Goal: Task Accomplishment & Management: Complete application form

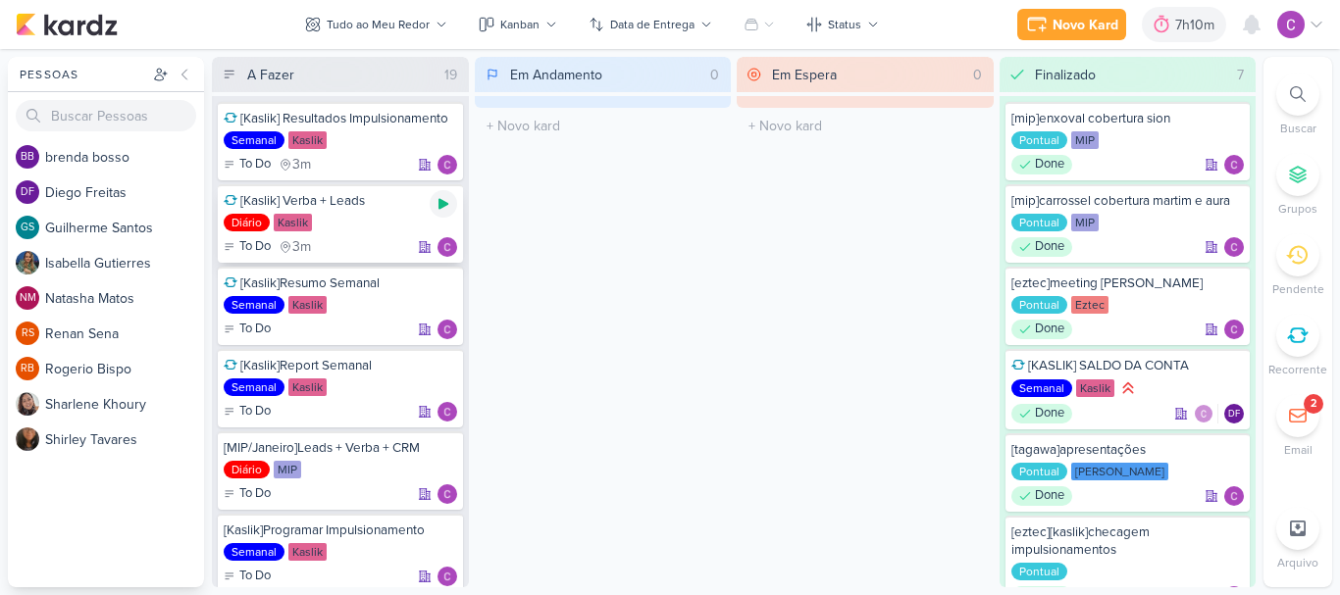
click at [443, 207] on icon at bounding box center [443, 204] width 10 height 11
click at [734, 284] on div "A Fazer 19 [Kaslik] Resultados Impulsionamento Semanal Kaslik To Do 3m" at bounding box center [734, 322] width 1044 height 531
click at [730, 287] on div "Em Andamento 0 O título do kard deve ter menos que 100 caracteres" at bounding box center [603, 322] width 257 height 531
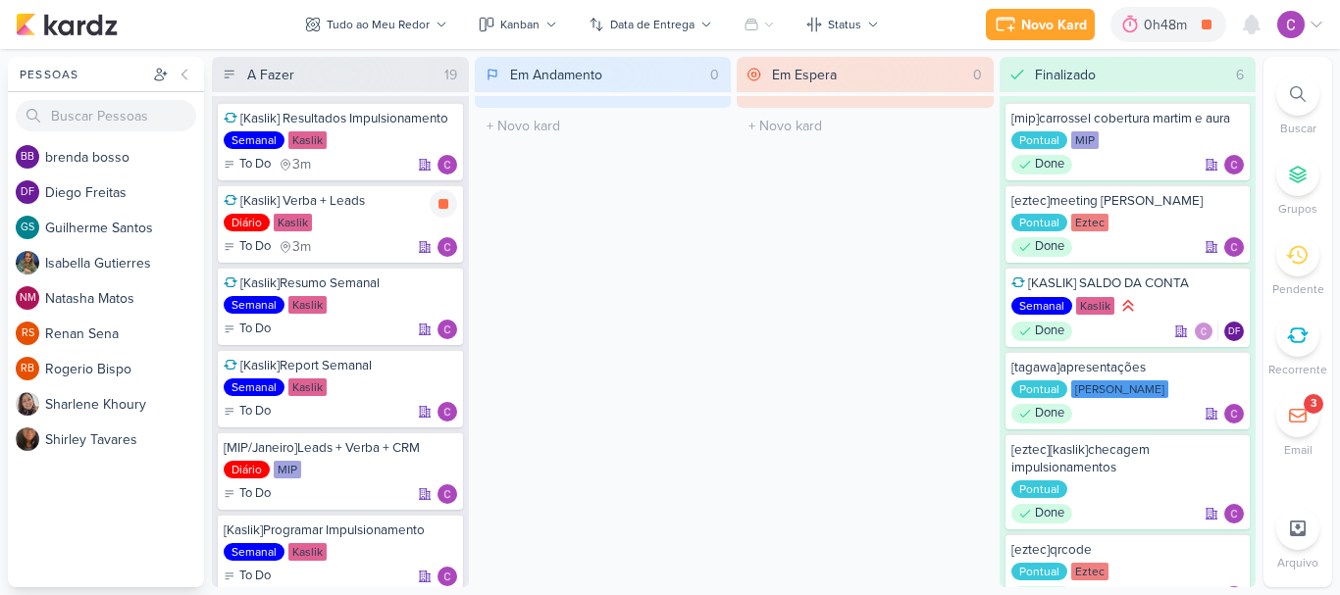
drag, startPoint x: 441, startPoint y: 202, endPoint x: 484, endPoint y: 200, distance: 42.2
click at [441, 202] on icon at bounding box center [443, 204] width 10 height 10
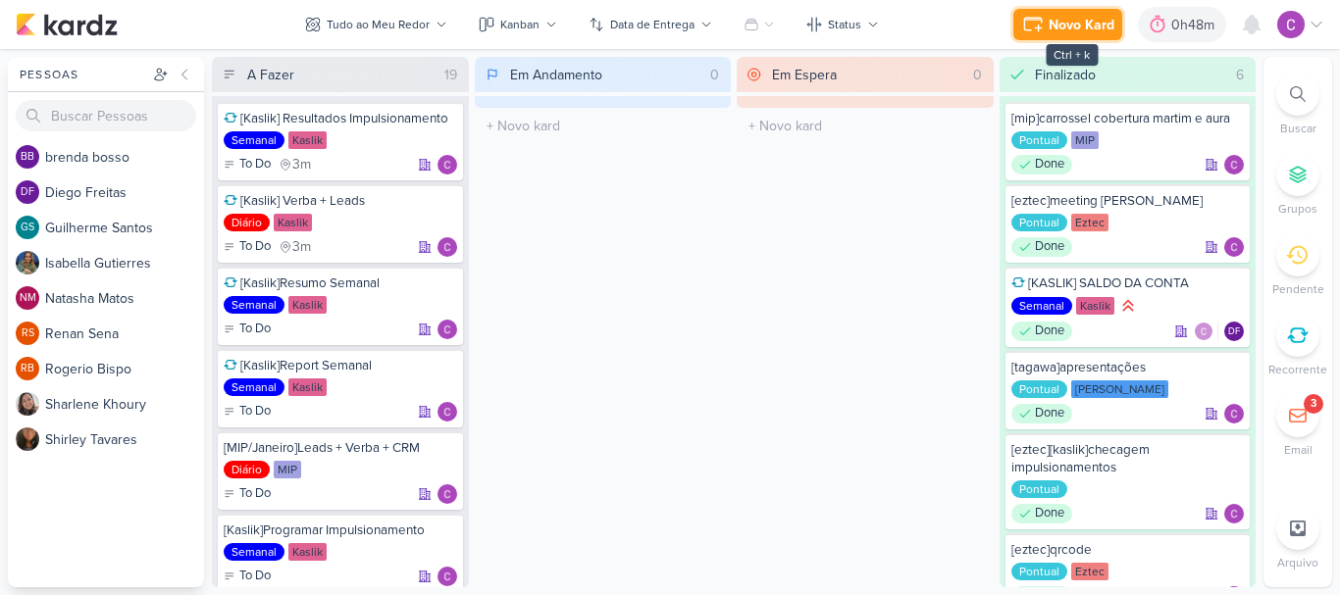
click at [1057, 31] on div "Novo Kard" at bounding box center [1081, 25] width 66 height 21
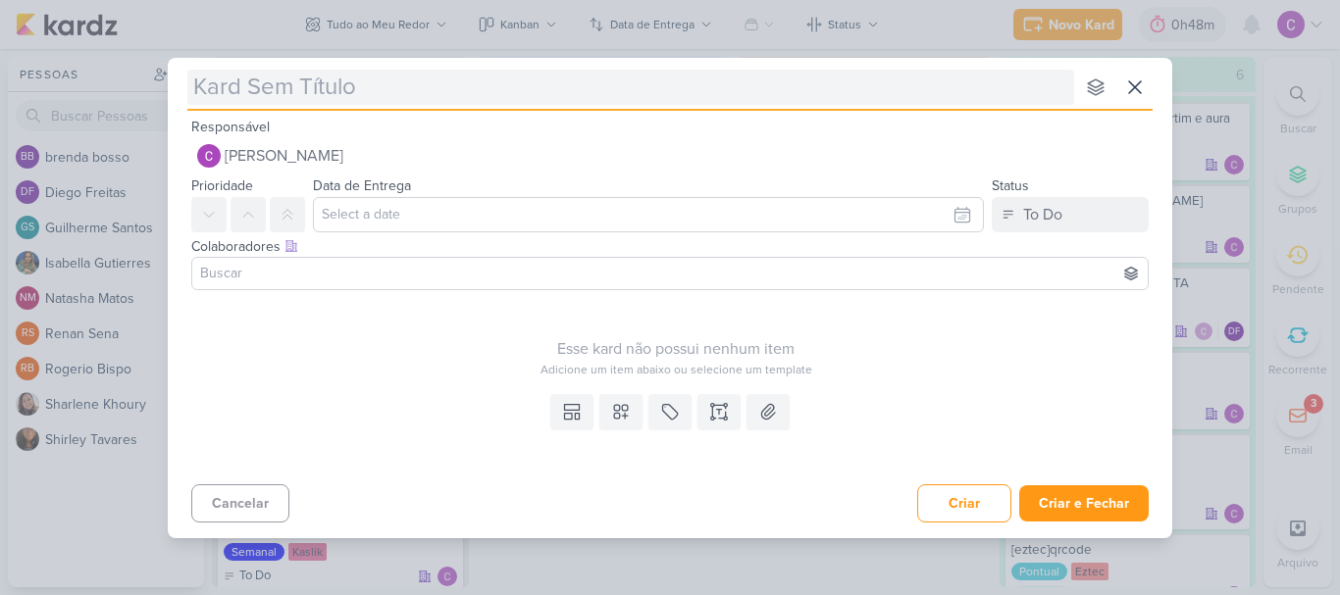
click at [624, 93] on input "text" at bounding box center [630, 87] width 887 height 35
type input "[cr"
type input "[criaç"
type input "[criação"
type input "[cria"
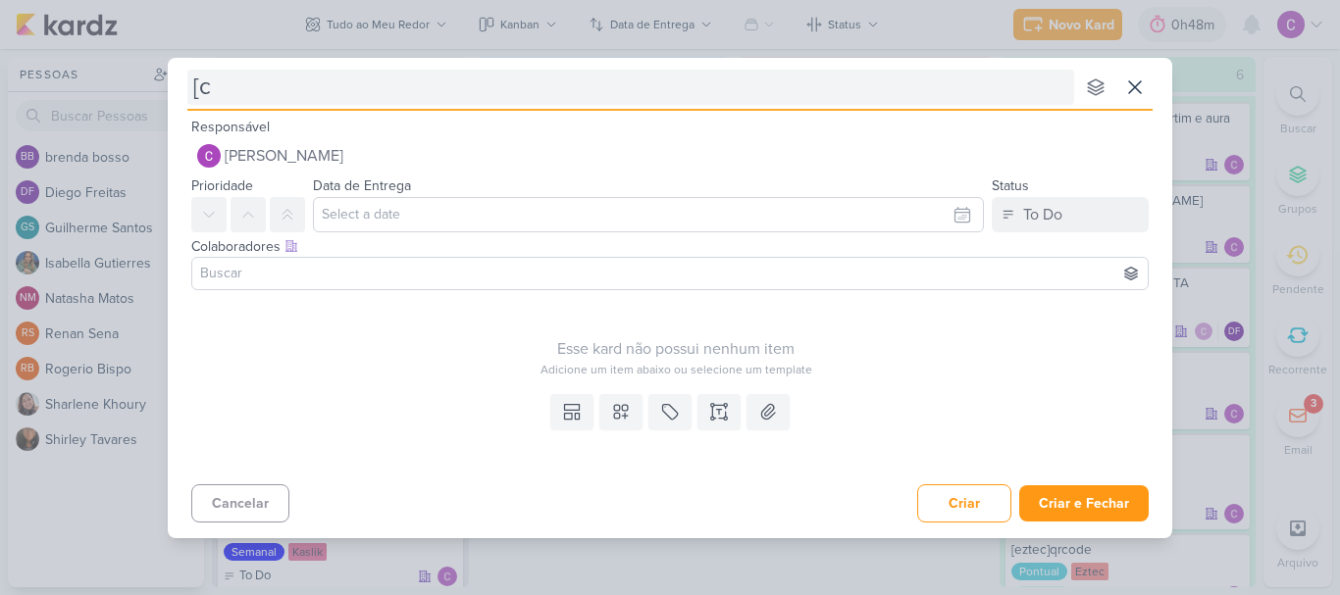
type input "["
type input "[kaslik"
type input "[kaslik]"
type input "[kaslik]cria"
type input "[kaslik]criação"
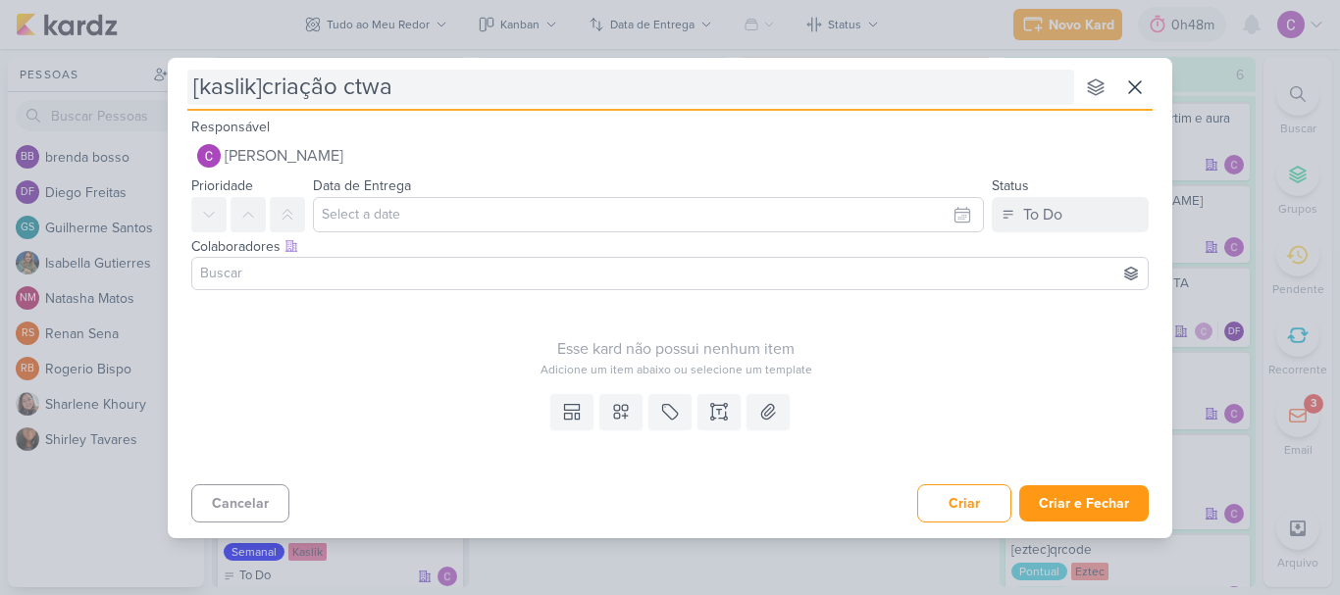
type input "[kaslik]criação ctwa"
type input "[kaslik]criação ctwa hi"
type input "[[PERSON_NAME]]criação ctwa his"
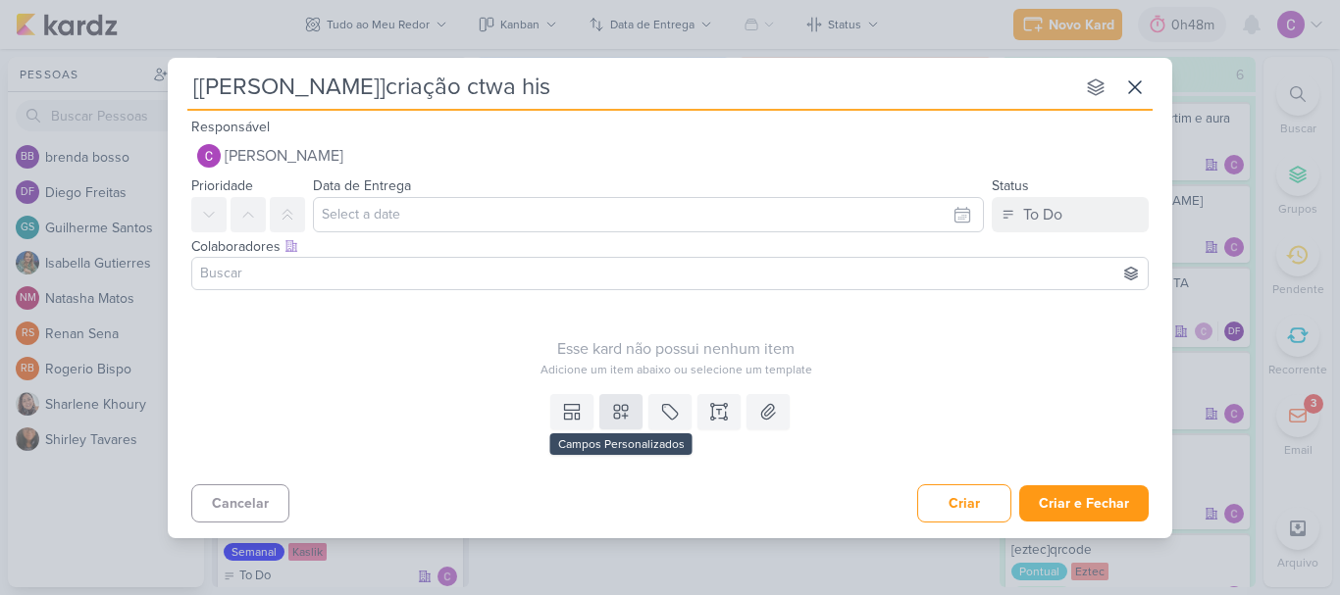
type input "[[PERSON_NAME]]criação ctwa his"
click at [626, 419] on icon at bounding box center [621, 412] width 20 height 20
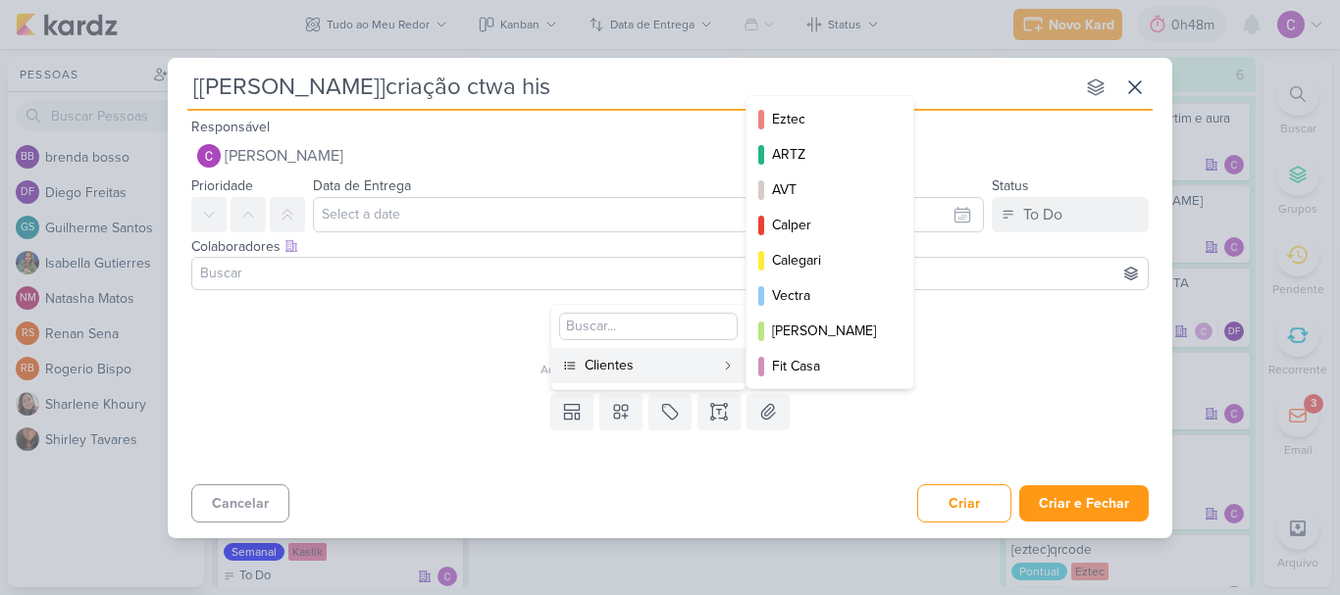
scroll to position [284, 0]
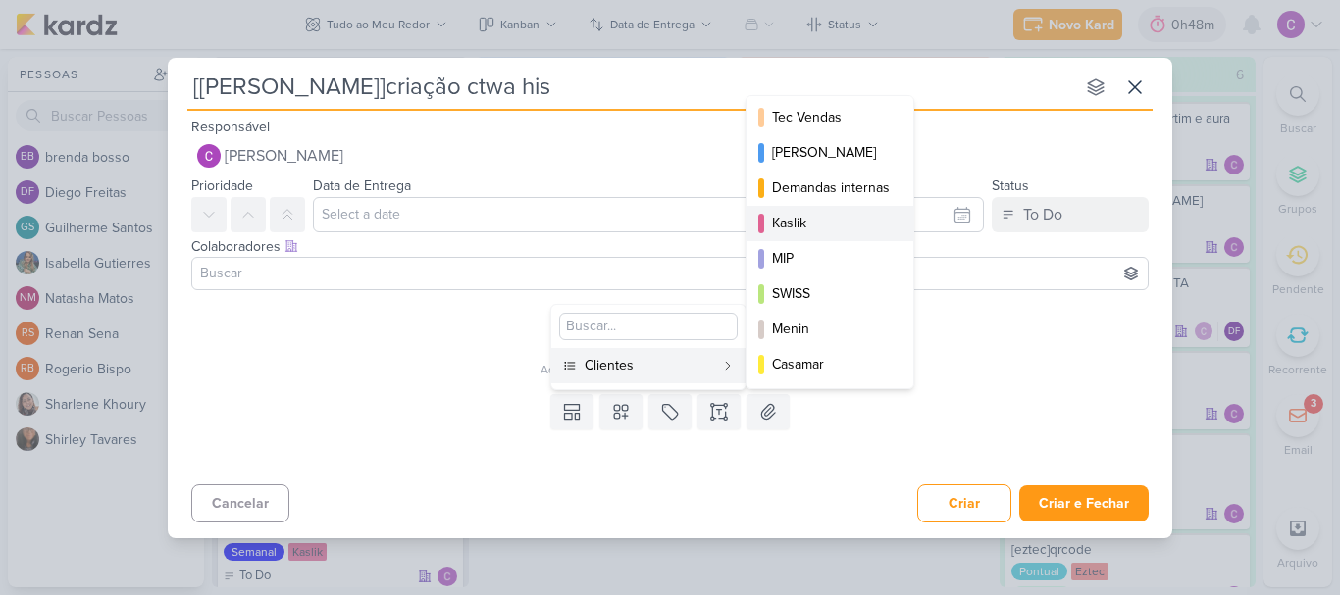
click at [809, 226] on div "Kaslik" at bounding box center [831, 223] width 118 height 21
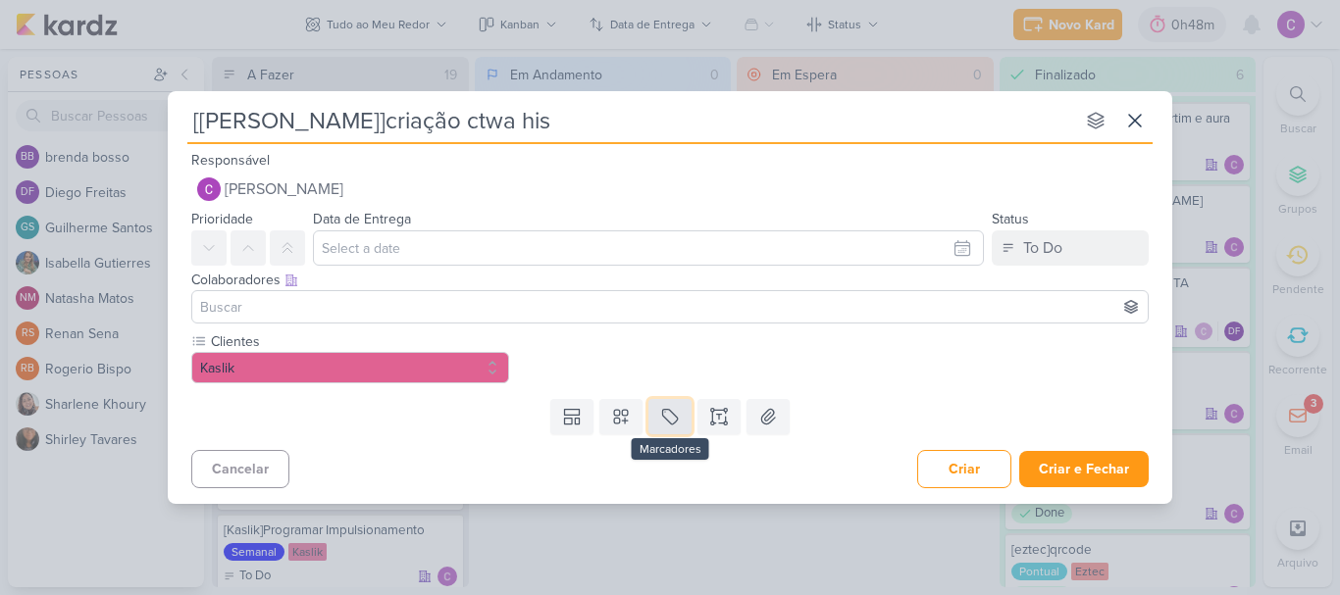
click at [658, 418] on button at bounding box center [669, 416] width 43 height 35
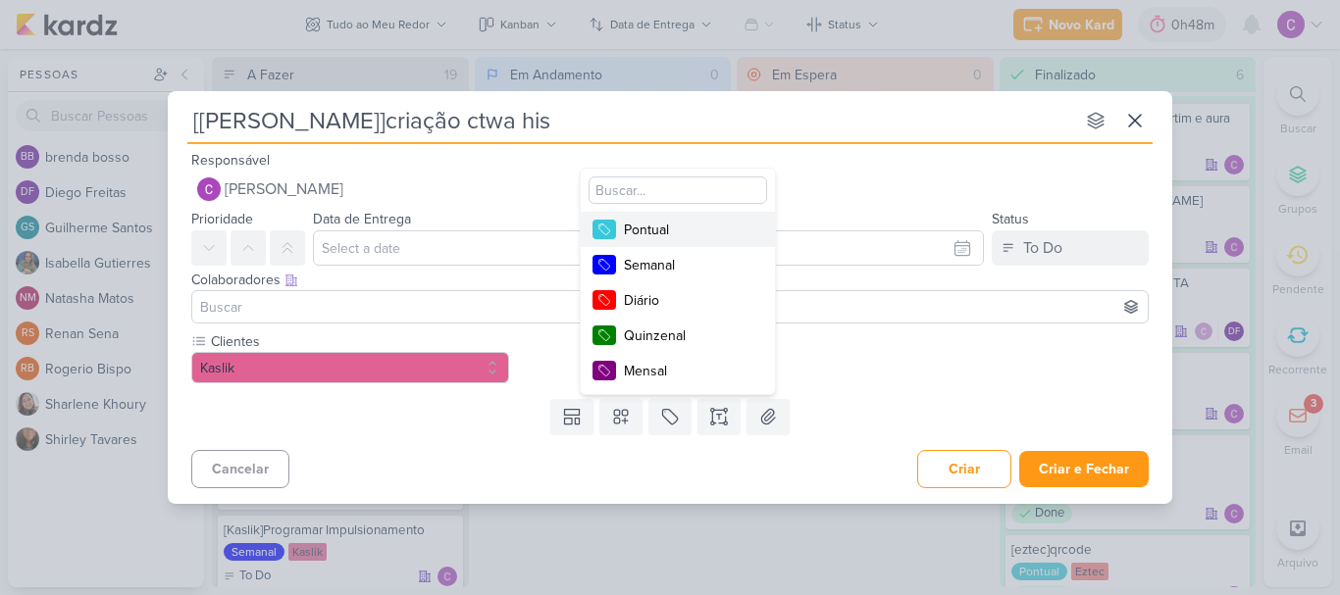
click at [682, 220] on div "Pontual" at bounding box center [688, 230] width 128 height 21
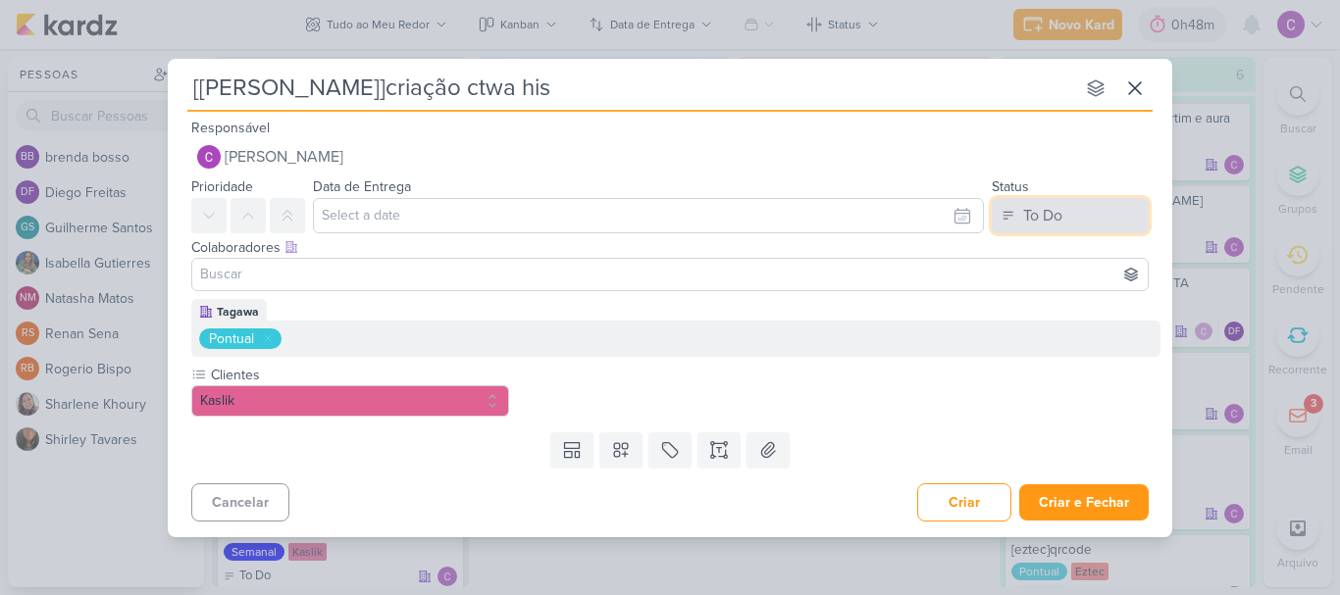
click at [1069, 211] on button "To Do" at bounding box center [1070, 215] width 157 height 35
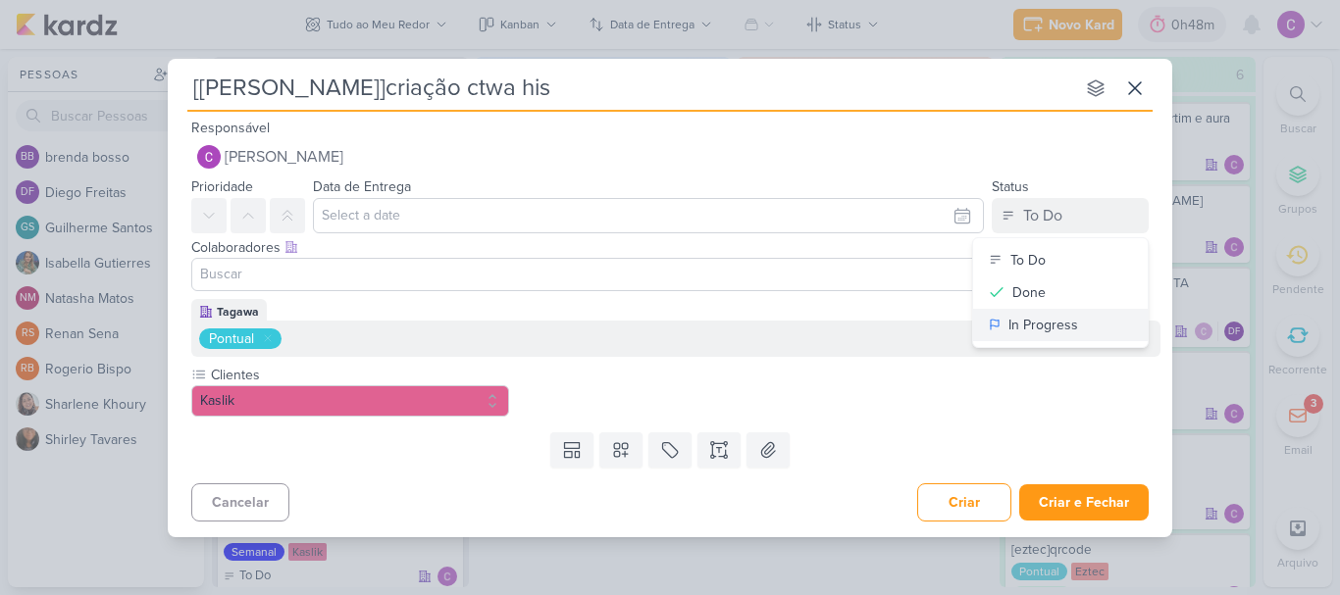
click at [1052, 328] on div "In Progress" at bounding box center [1043, 325] width 70 height 21
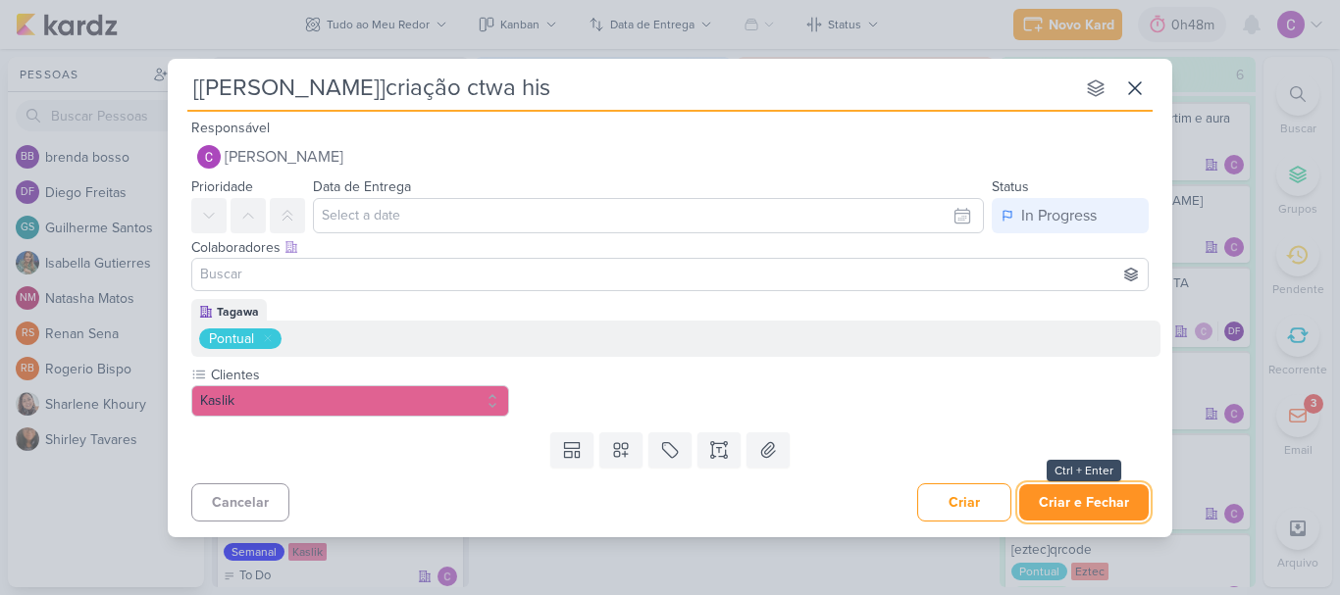
click at [1095, 499] on button "Criar e Fechar" at bounding box center [1083, 503] width 129 height 36
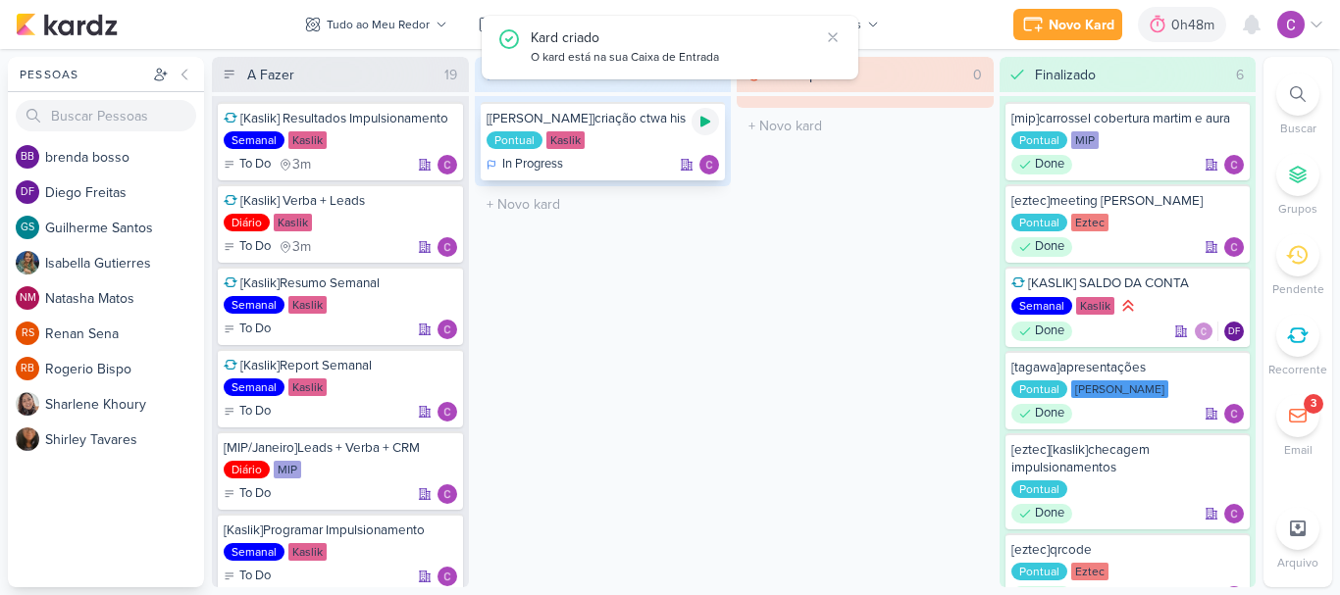
click at [703, 116] on icon at bounding box center [705, 122] width 16 height 16
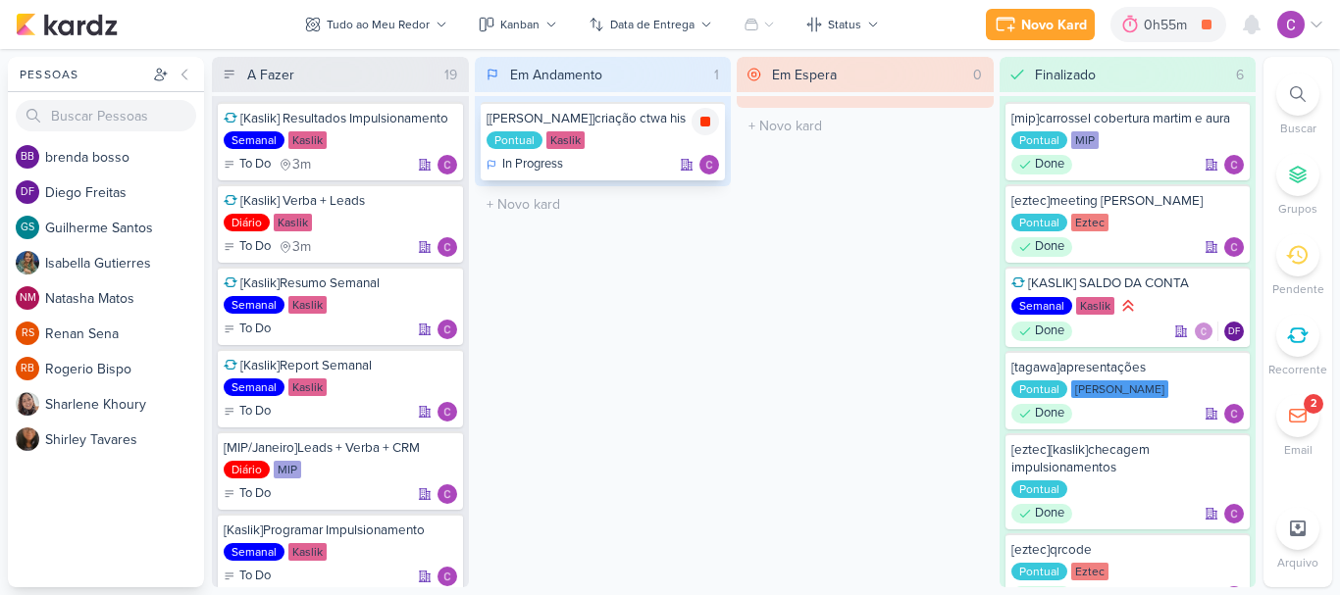
click at [704, 122] on icon at bounding box center [705, 122] width 10 height 10
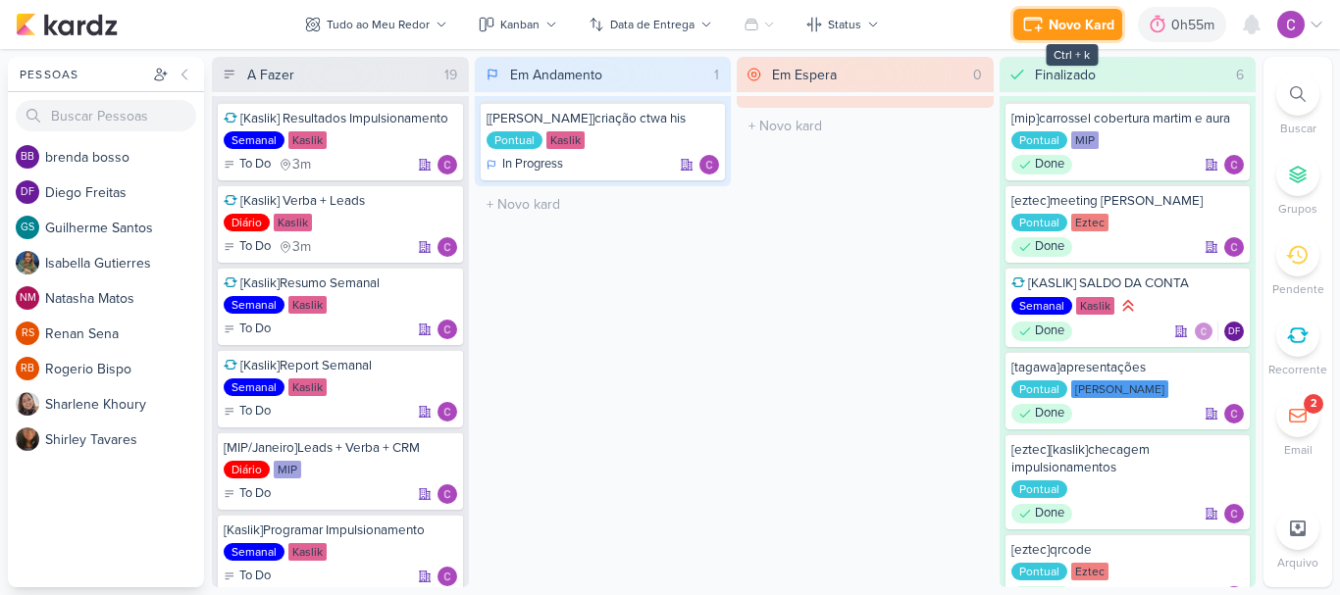
click at [1088, 15] on div "Novo Kard" at bounding box center [1081, 25] width 66 height 21
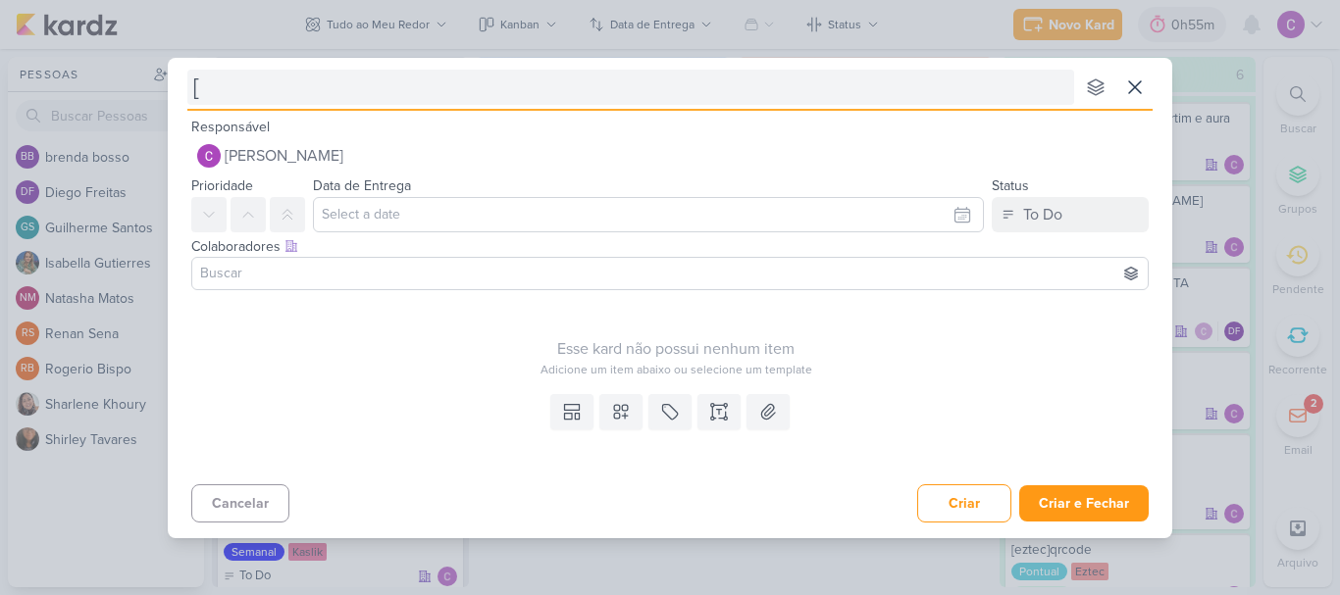
type input "[e"
type input "[ezt"
type input "[eztec"
type input "[eztec]"
type input "[eztec]impulsionamento"
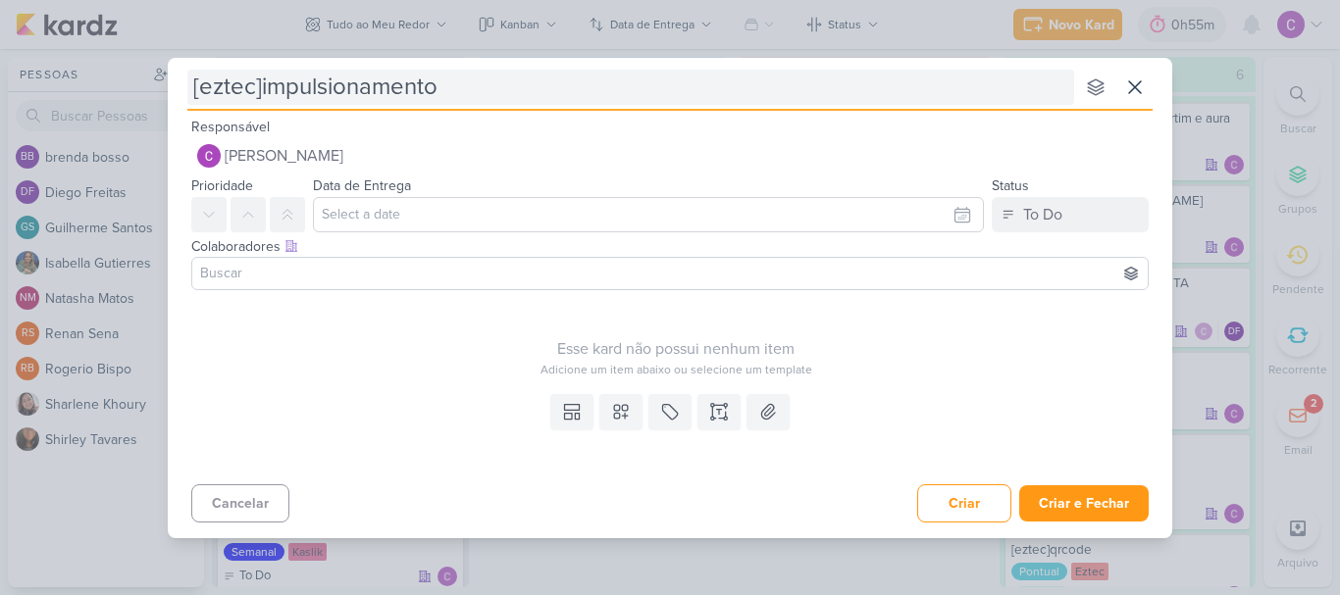
type input "[eztec]impulsionamento"
type input "[eztec]impulsionamento pu"
type input "[eztec]impulsionamento publica"
type input "[eztec]impulsionamento publicação"
type input "[eztec]impulsionamento publicação [PERSON_NAME]"
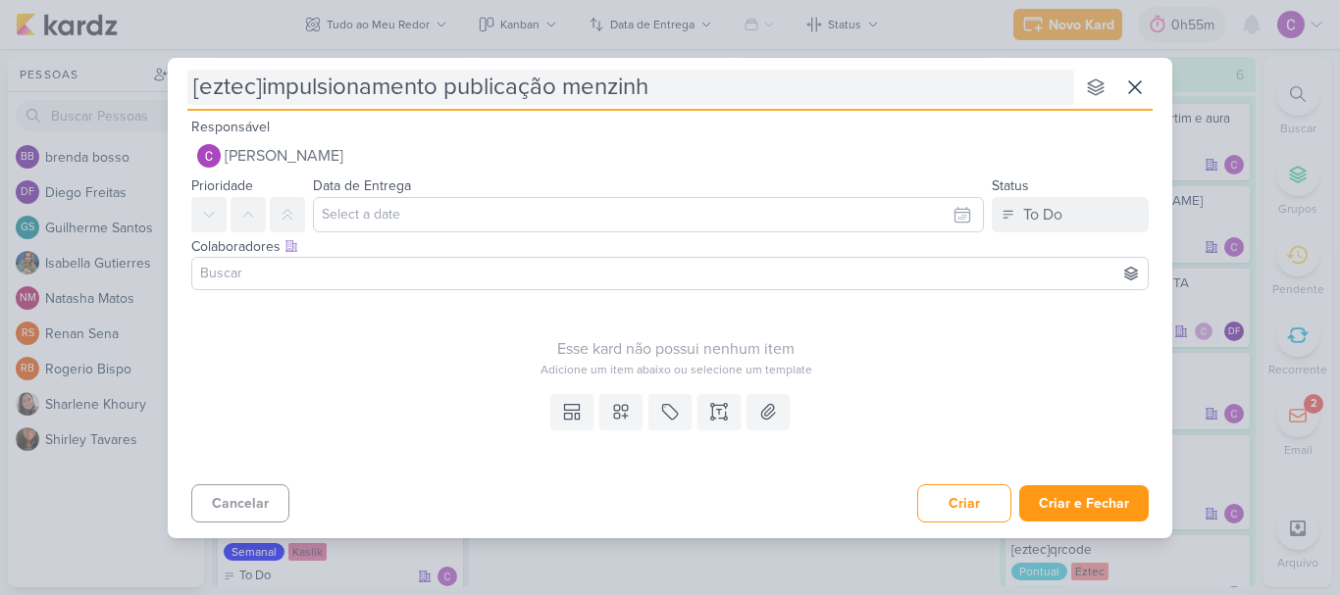
type input "[eztec]impulsionamento publicação menzinho"
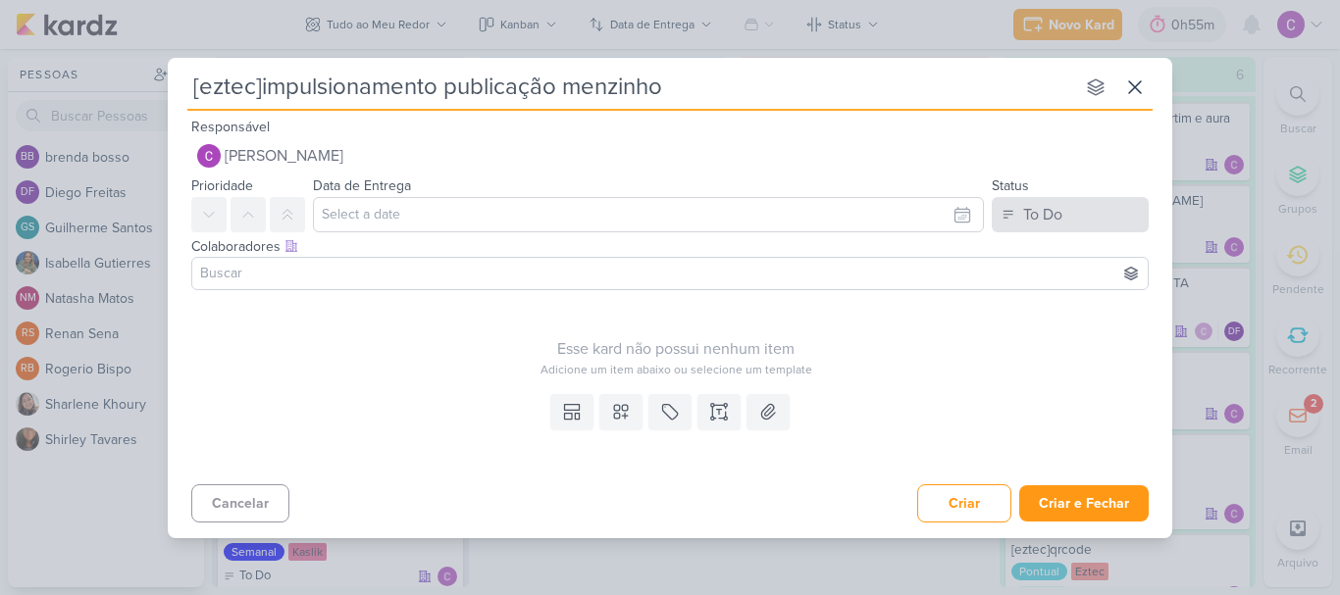
type input "[eztec]impulsionamento publicação menzinho"
click at [1039, 205] on div "To Do" at bounding box center [1042, 215] width 39 height 24
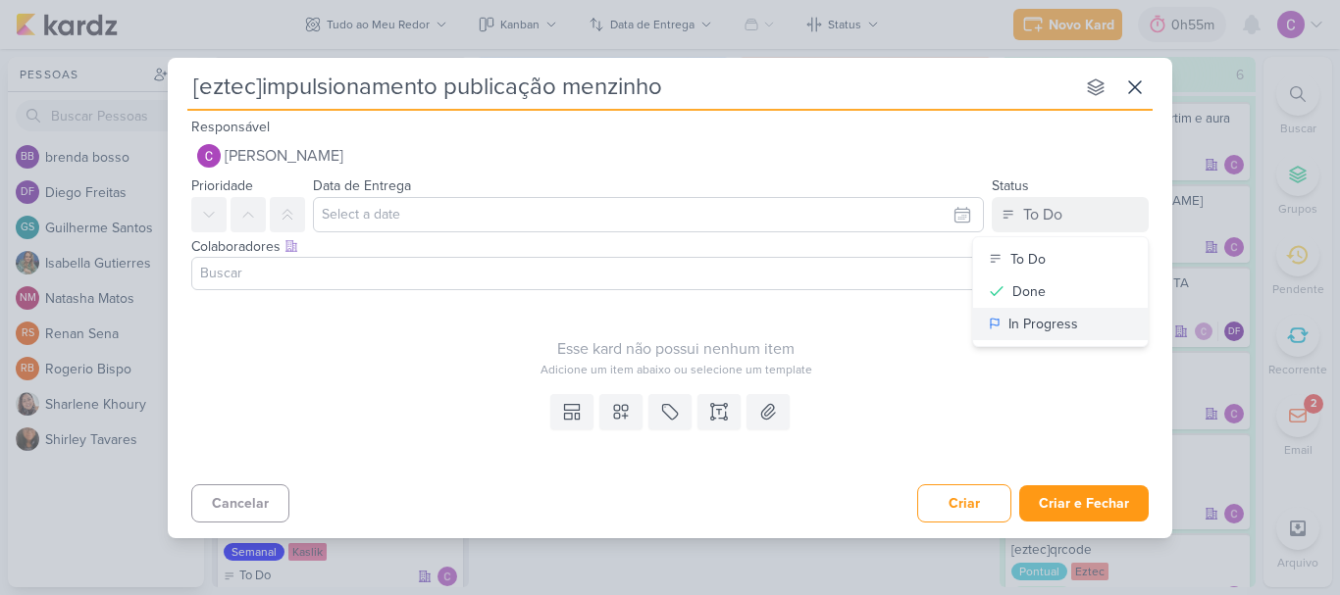
click at [1011, 324] on div "In Progress" at bounding box center [1043, 324] width 70 height 21
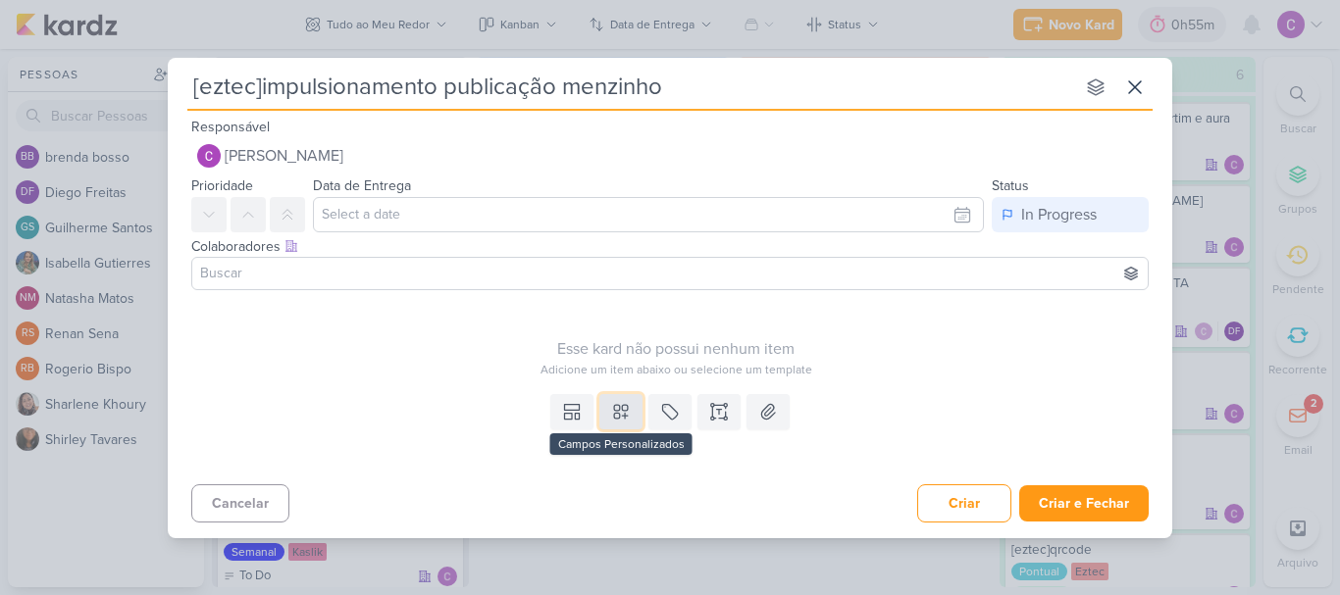
click at [628, 406] on icon at bounding box center [621, 412] width 14 height 14
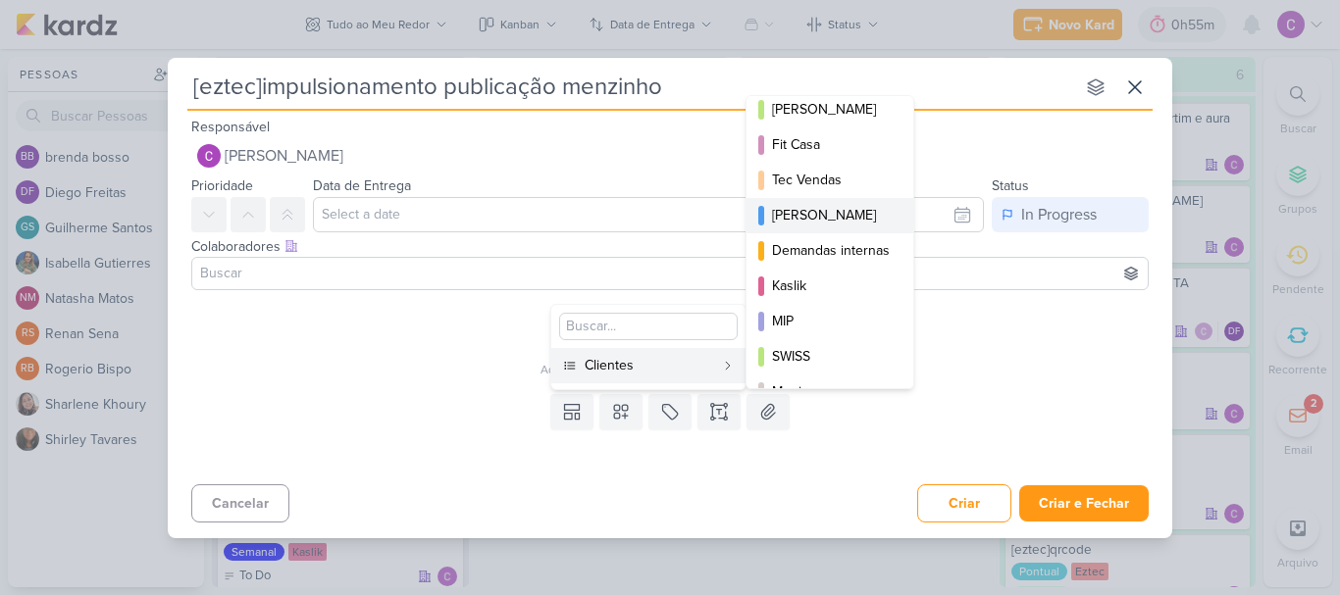
scroll to position [0, 0]
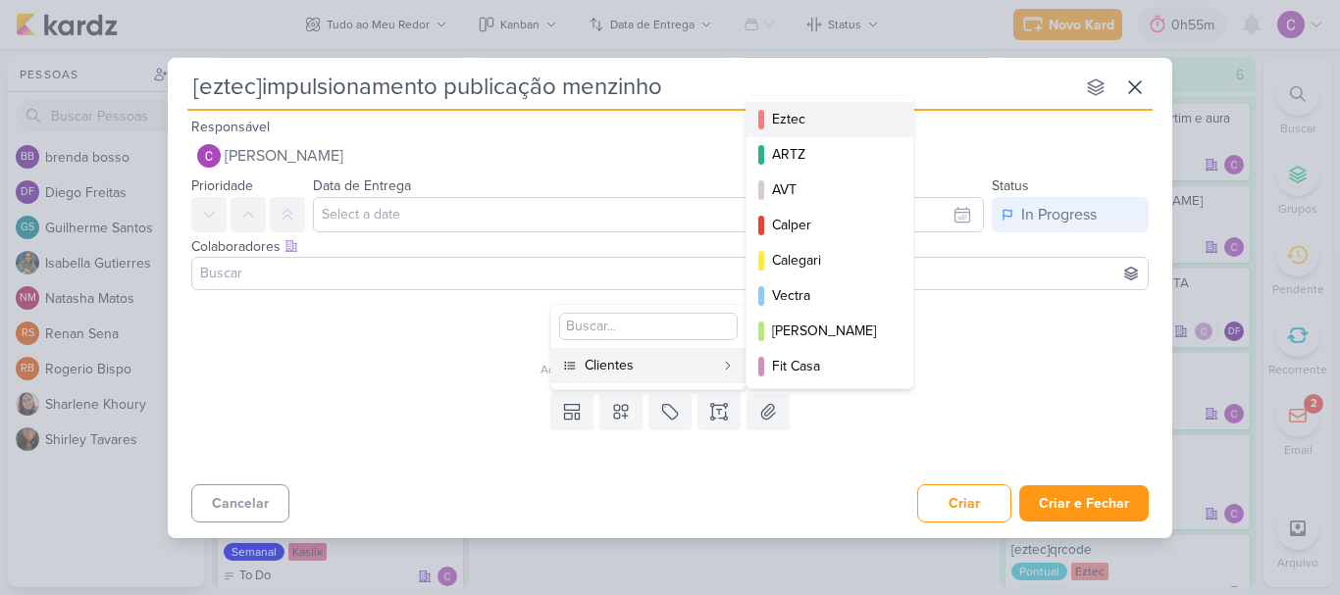
click at [802, 116] on div "Eztec" at bounding box center [831, 119] width 118 height 21
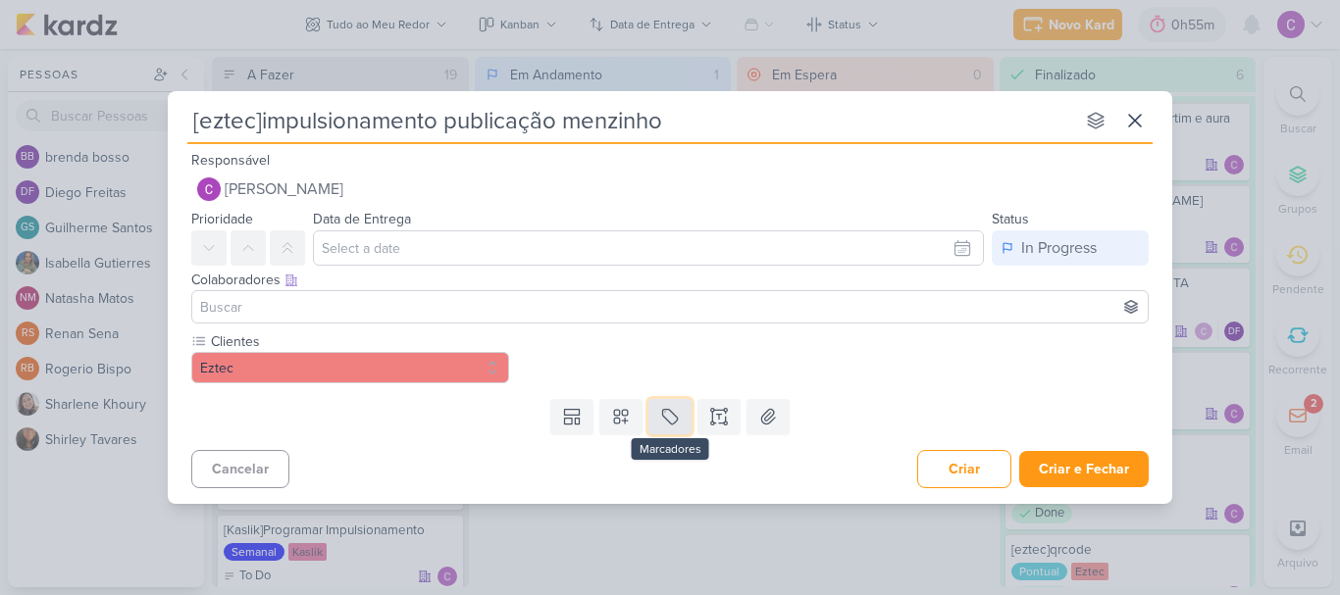
click at [671, 414] on icon at bounding box center [670, 417] width 20 height 20
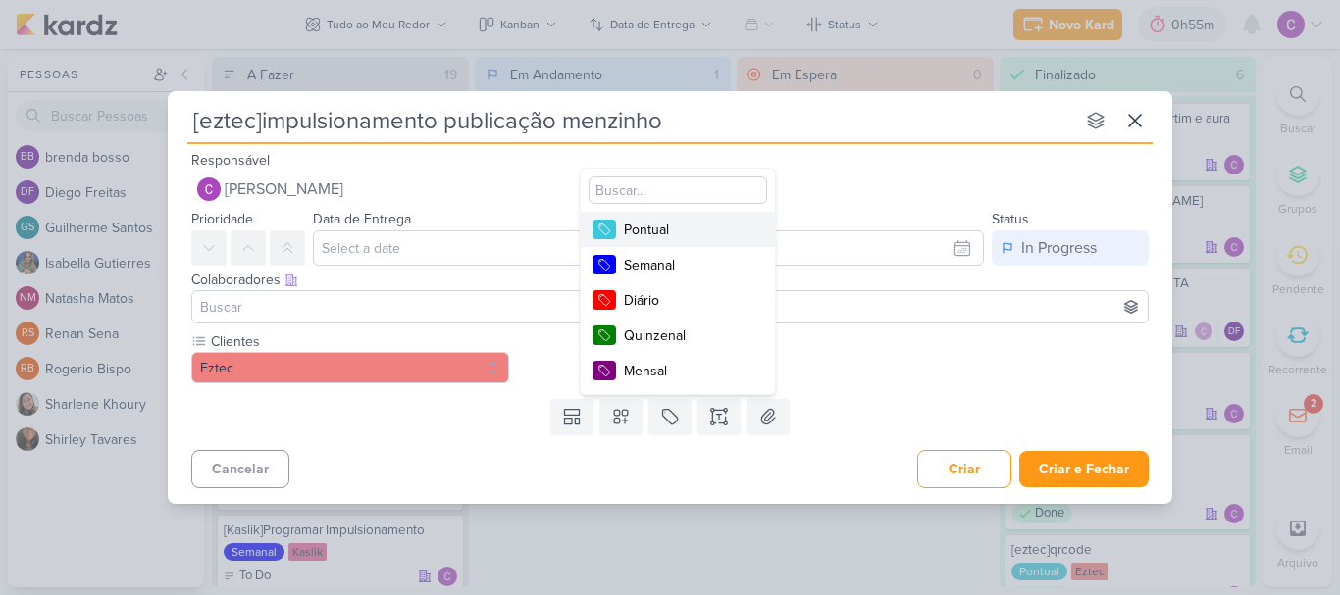
click at [679, 231] on div "Pontual" at bounding box center [688, 230] width 128 height 21
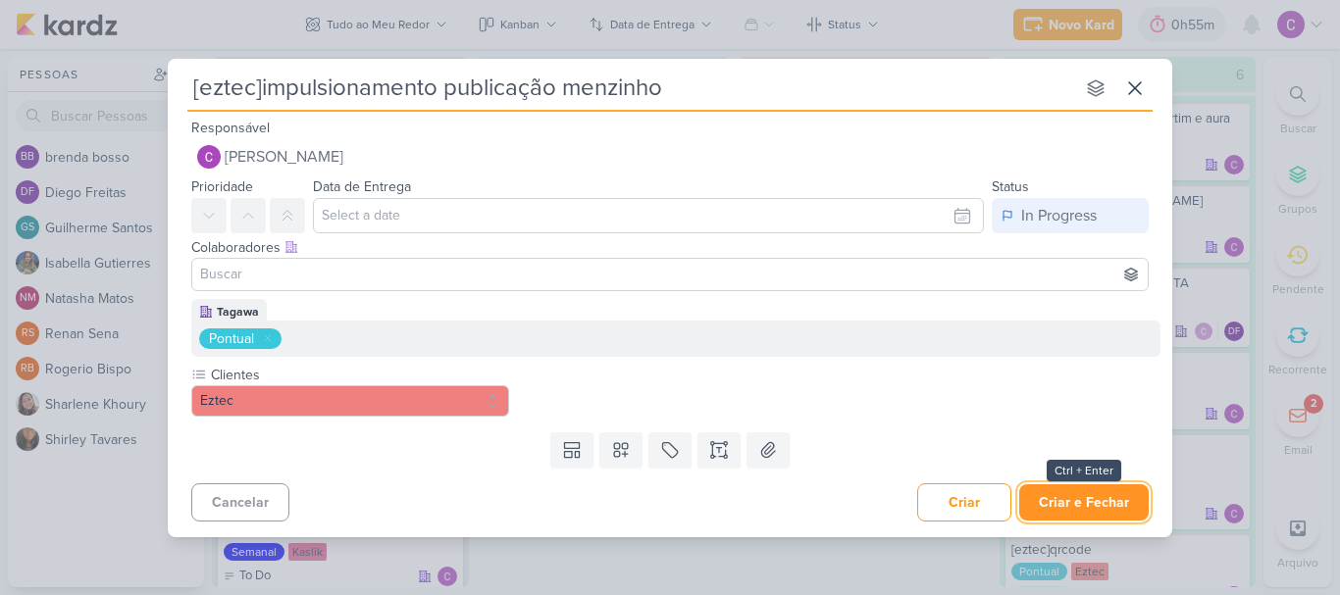
click at [1106, 504] on button "Criar e Fechar" at bounding box center [1083, 503] width 129 height 36
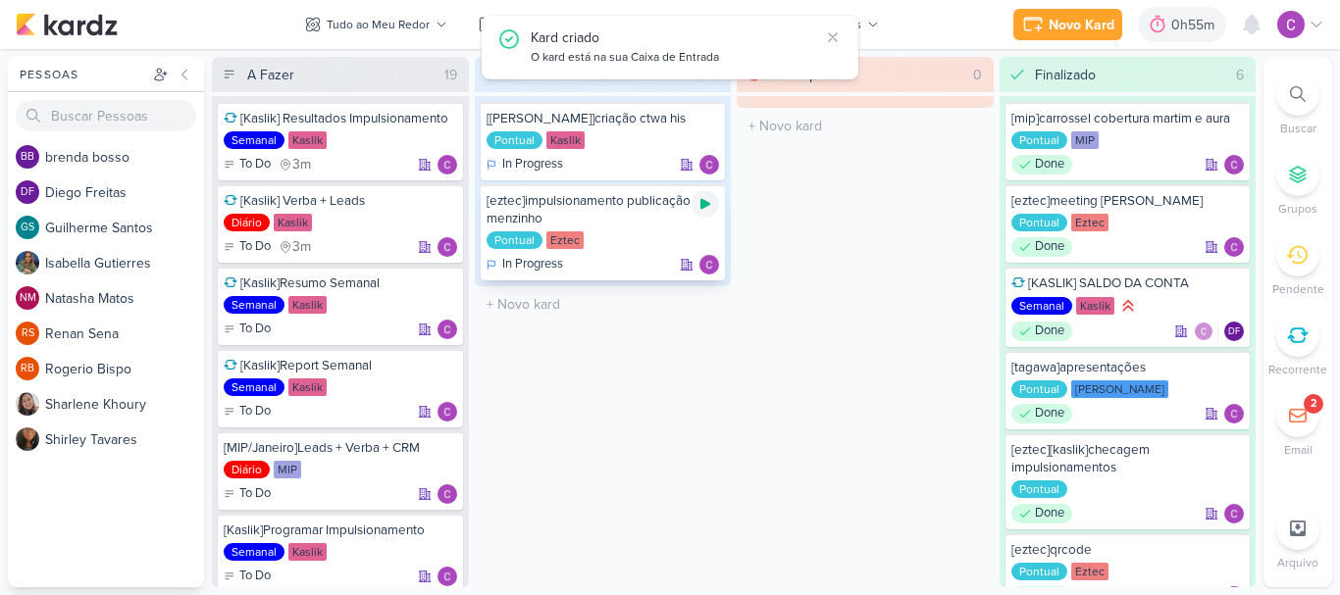
click at [706, 202] on icon at bounding box center [705, 204] width 10 height 11
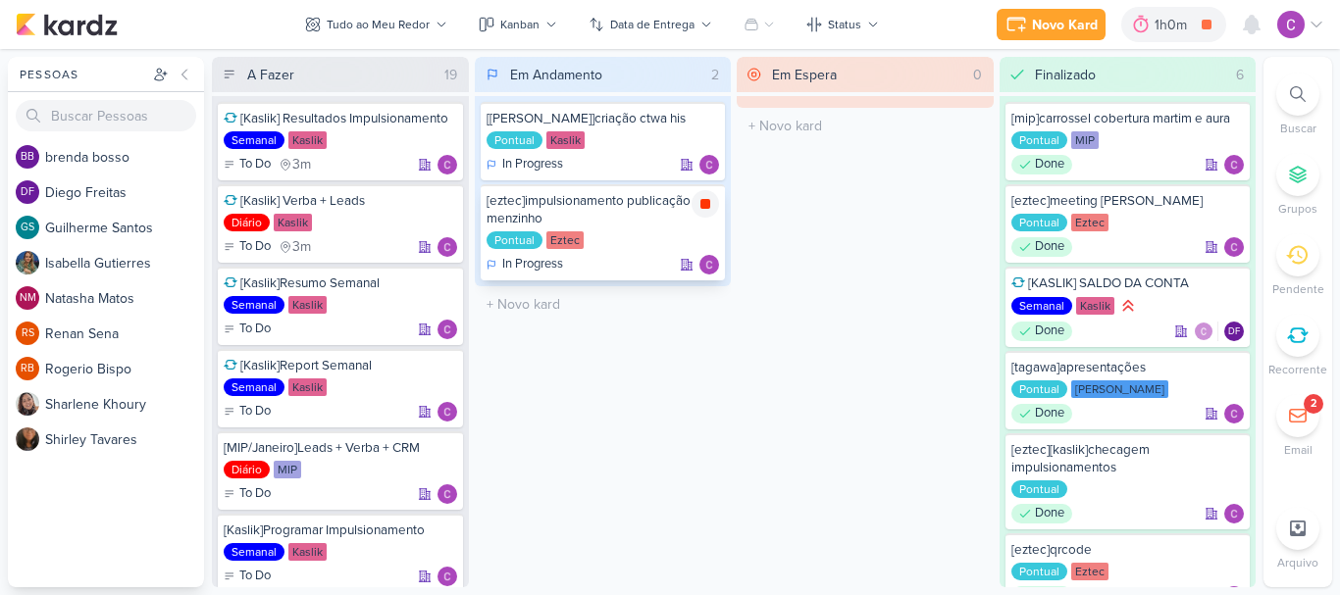
click at [705, 203] on icon at bounding box center [705, 204] width 10 height 10
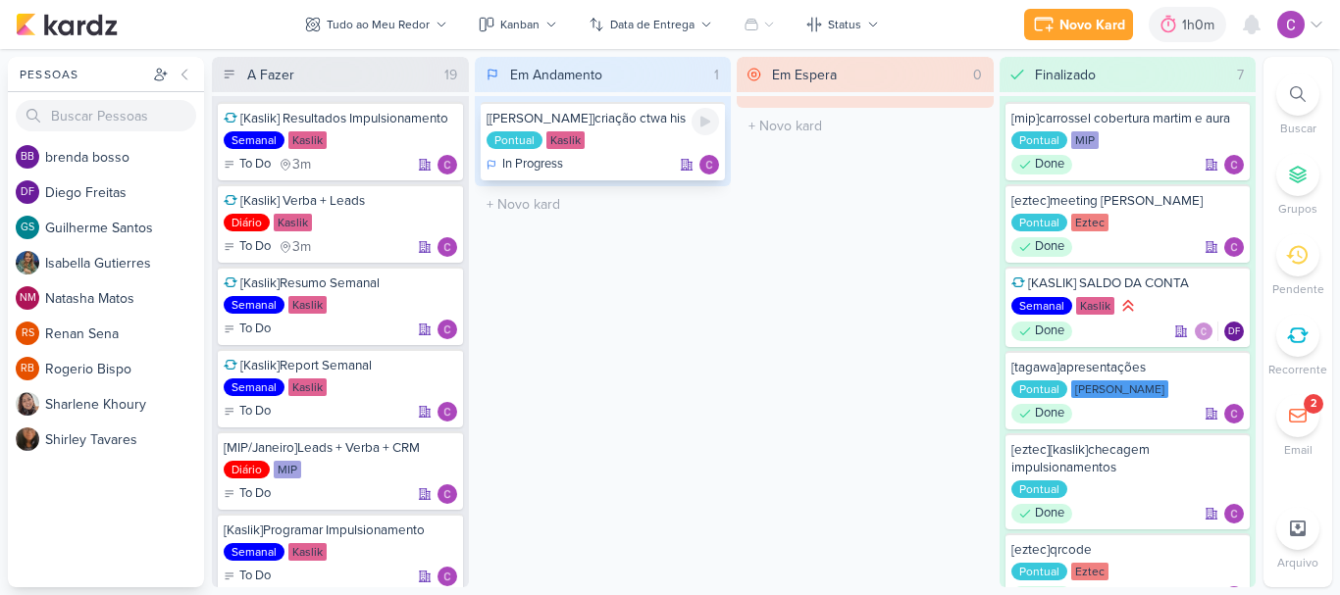
click at [603, 128] on div "[[PERSON_NAME]]criação ctwa his Pontual Kaslik In Progress" at bounding box center [603, 141] width 245 height 78
click at [705, 119] on icon at bounding box center [705, 122] width 10 height 11
click at [701, 117] on icon at bounding box center [705, 122] width 16 height 16
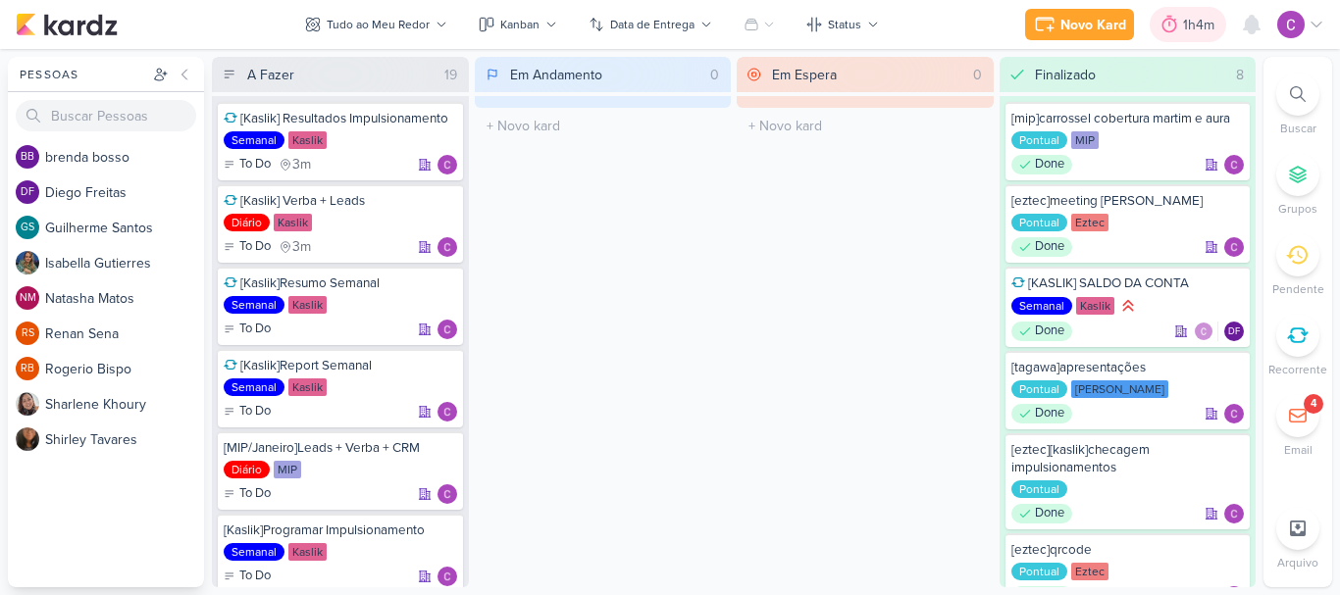
click at [1199, 22] on div "1h4m" at bounding box center [1201, 25] width 37 height 21
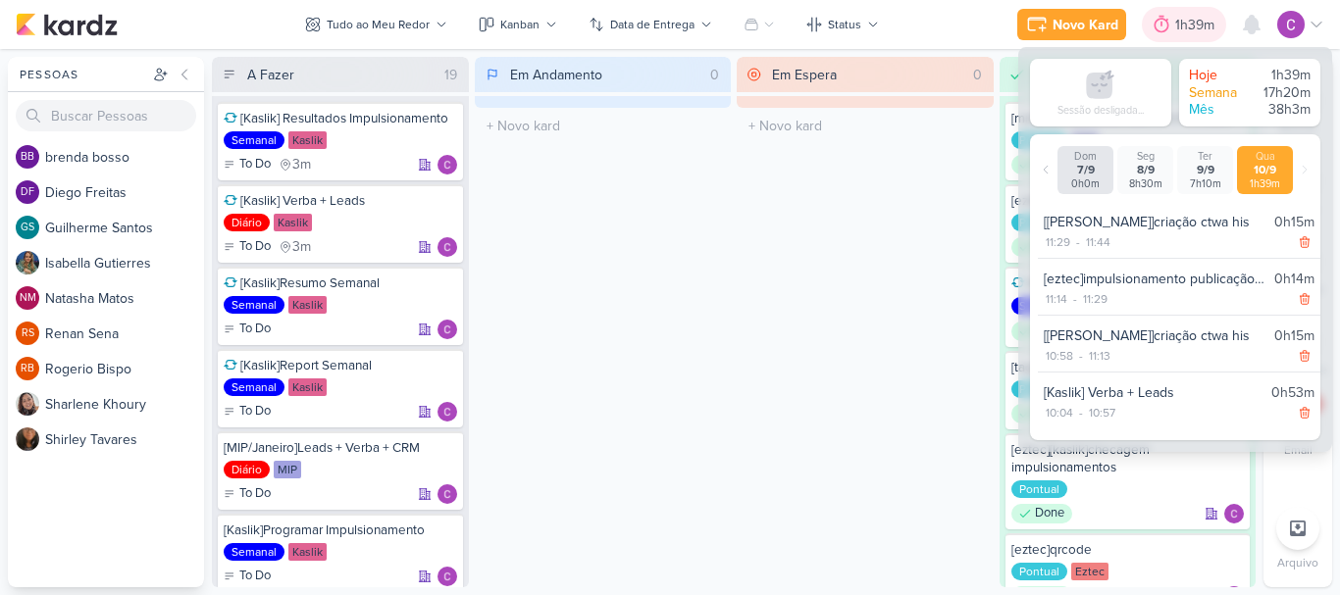
click at [1199, 22] on div "1h39m" at bounding box center [1197, 25] width 45 height 21
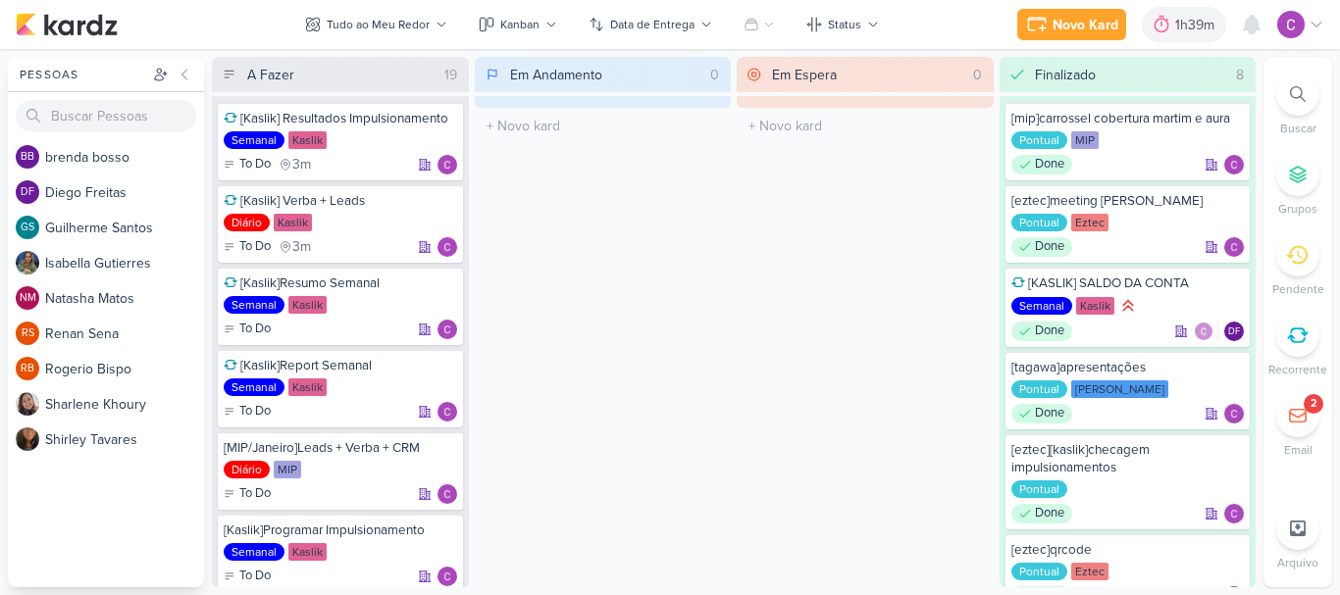
click at [1304, 418] on icon at bounding box center [1298, 416] width 20 height 20
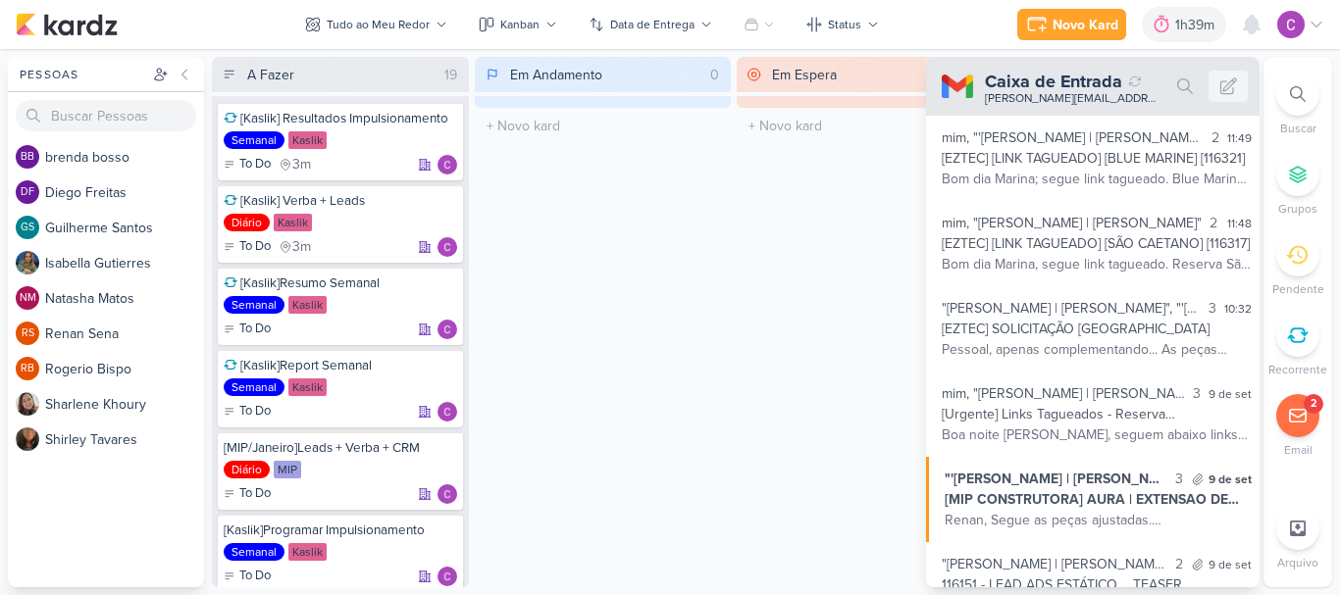
drag, startPoint x: 708, startPoint y: 432, endPoint x: 696, endPoint y: 409, distance: 25.4
click at [707, 432] on div "Em Andamento 0 O título do kard deve ter menos que 100 caracteres" at bounding box center [603, 322] width 257 height 531
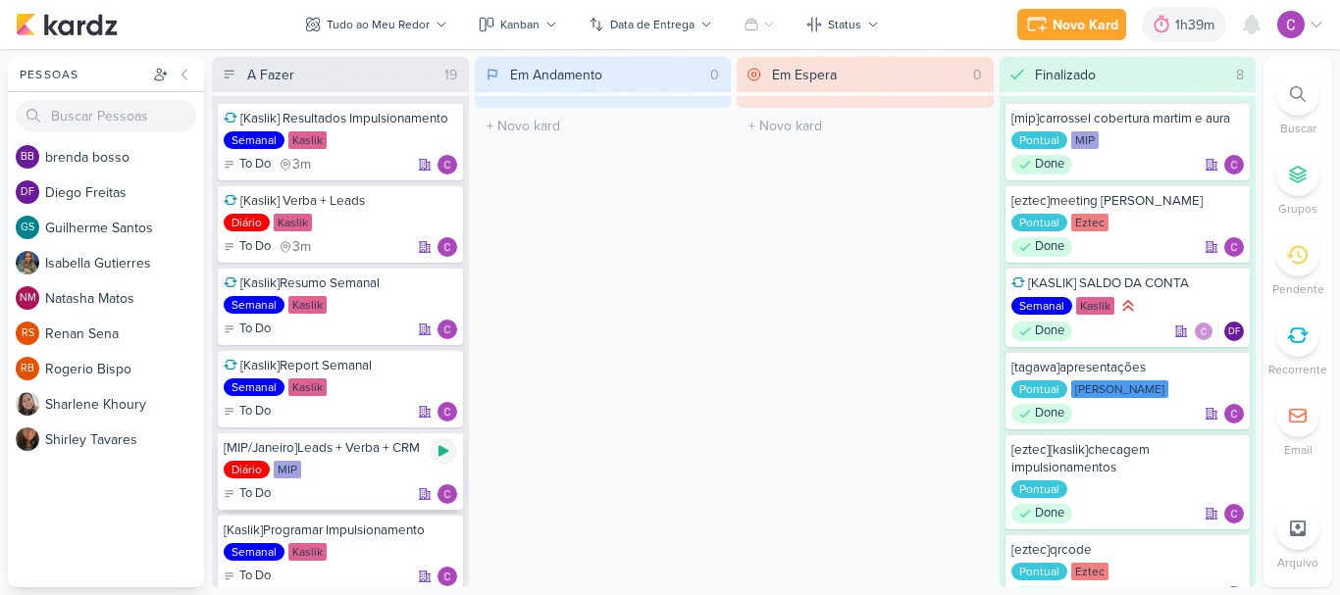
click at [444, 454] on icon at bounding box center [443, 451] width 16 height 16
click at [437, 447] on icon at bounding box center [443, 451] width 16 height 16
click at [1299, 91] on icon at bounding box center [1298, 94] width 16 height 16
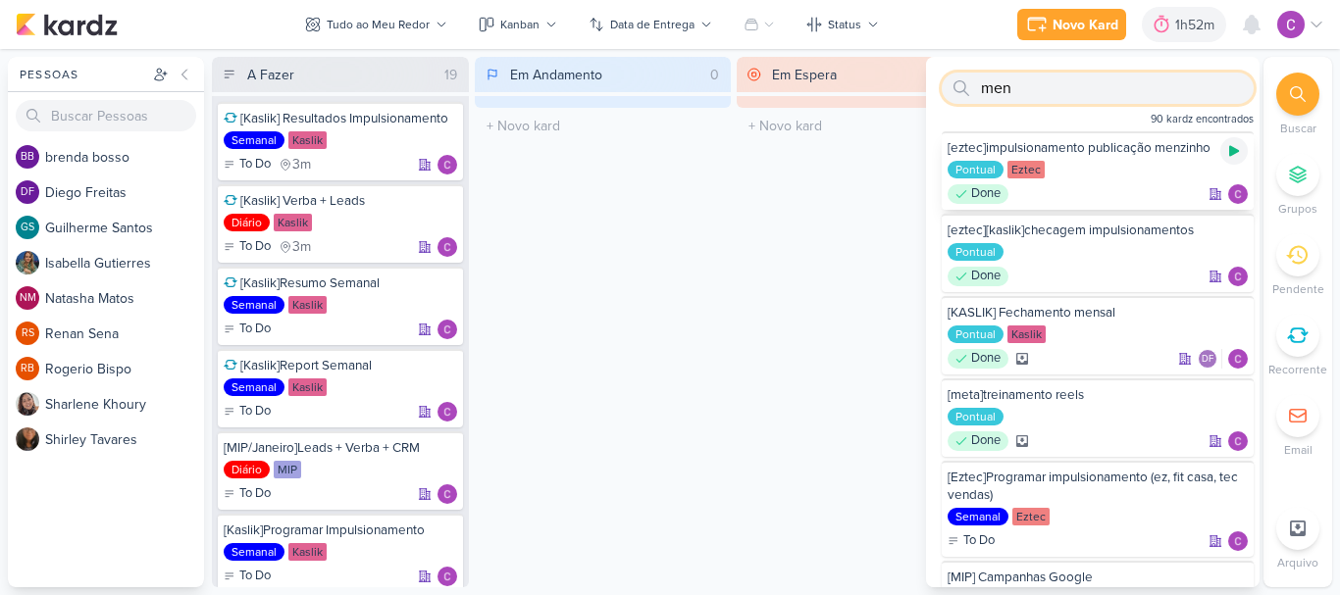
type input "men"
click at [1229, 149] on icon at bounding box center [1234, 151] width 10 height 11
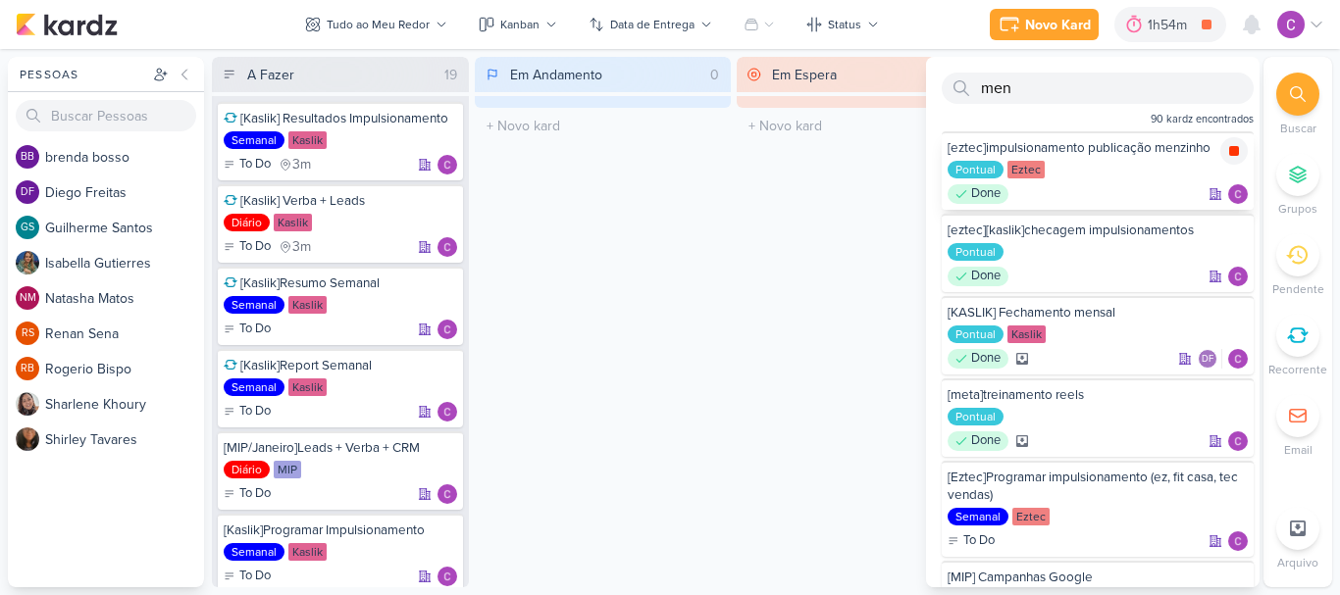
click at [1229, 153] on icon at bounding box center [1234, 151] width 10 height 10
click at [1170, 26] on icon at bounding box center [1161, 25] width 20 height 20
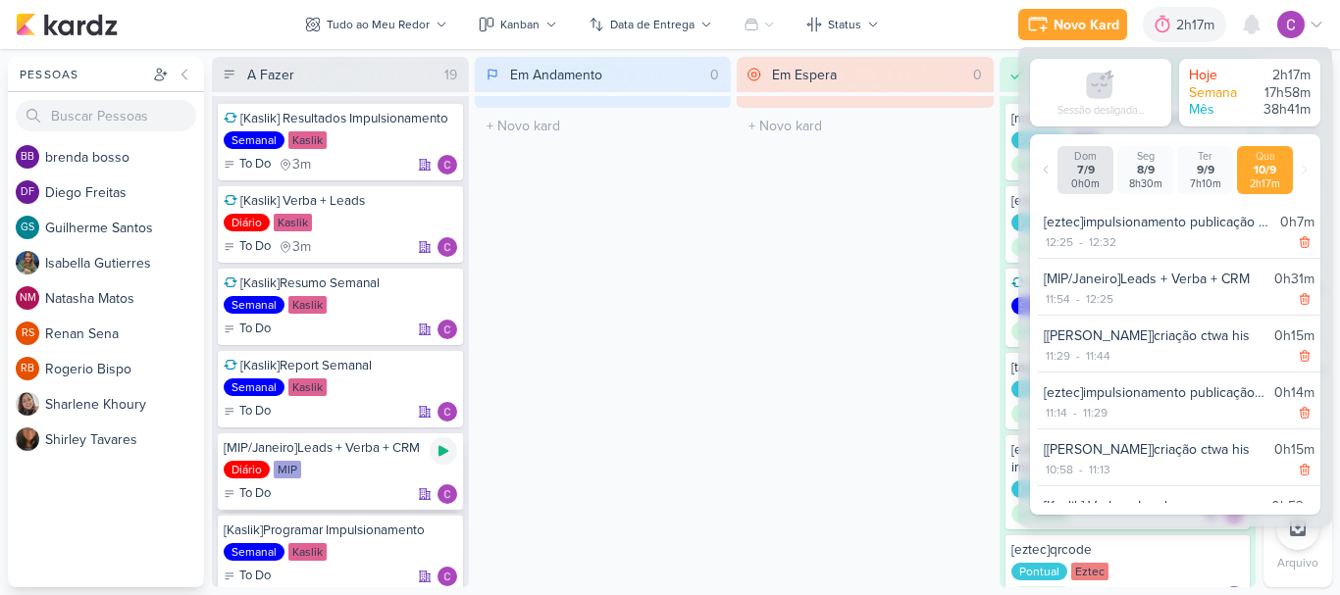
click at [450, 449] on icon at bounding box center [443, 451] width 16 height 16
click at [444, 453] on icon at bounding box center [443, 451] width 10 height 10
click at [438, 373] on icon at bounding box center [443, 369] width 10 height 11
click at [725, 282] on div "Em Andamento 0 O título do kard deve ter menos que 100 caracteres" at bounding box center [603, 322] width 257 height 531
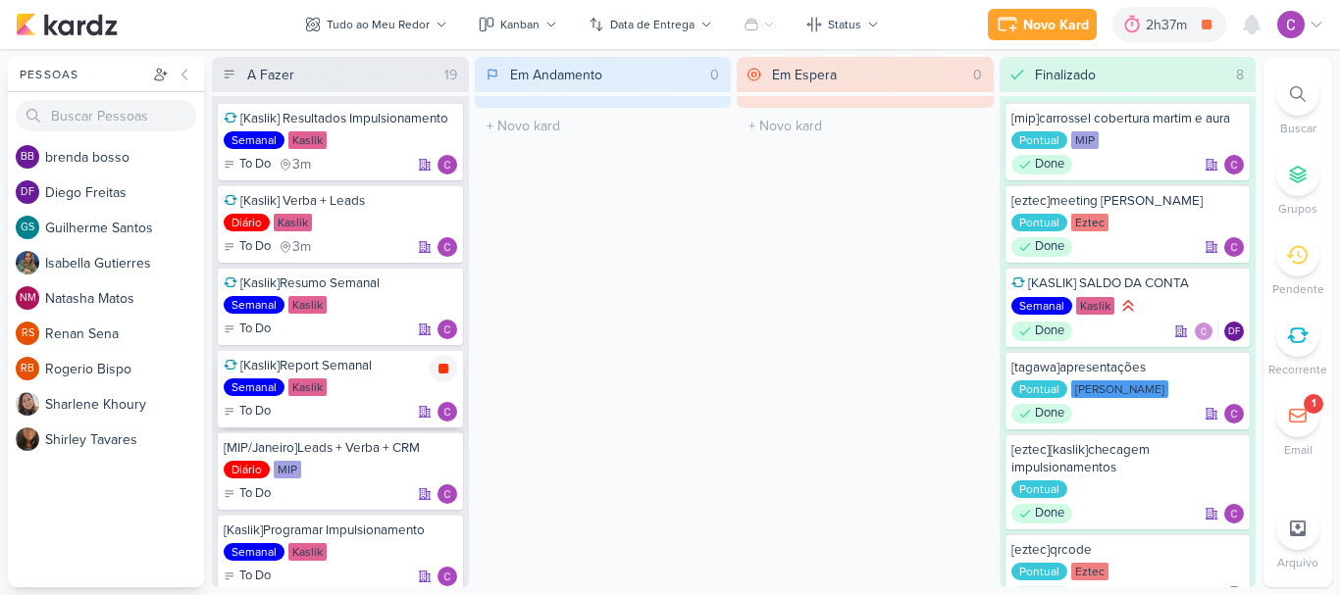
click at [444, 367] on icon at bounding box center [443, 369] width 10 height 10
click at [1194, 24] on div "2h37m" at bounding box center [1196, 25] width 47 height 21
